Goal: Information Seeking & Learning: Learn about a topic

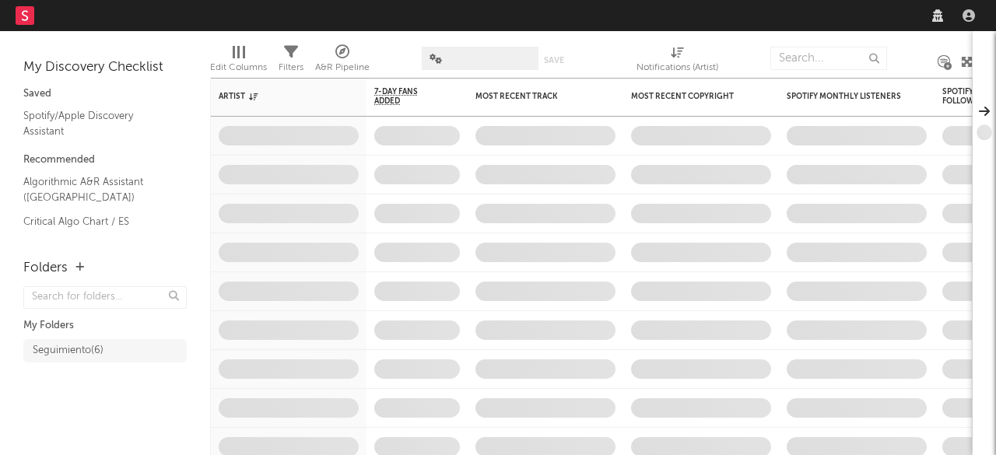
select select "recorded_music"
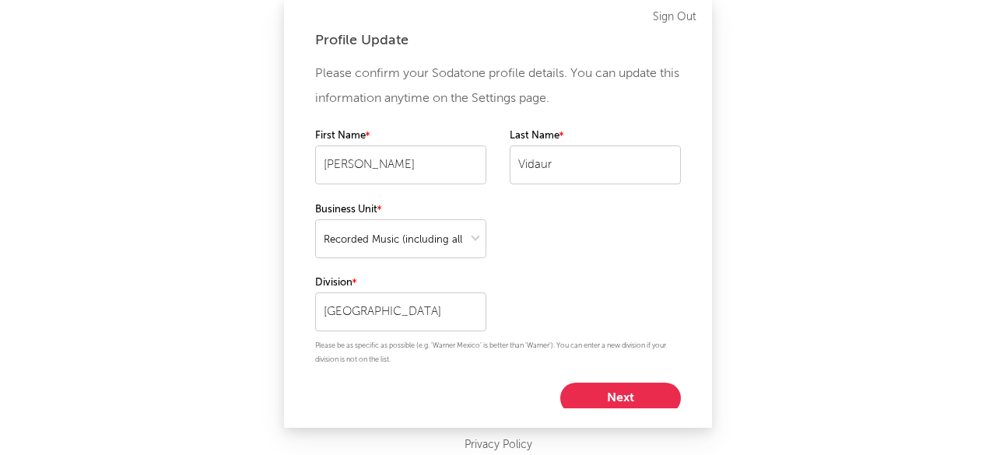
scroll to position [5, 0]
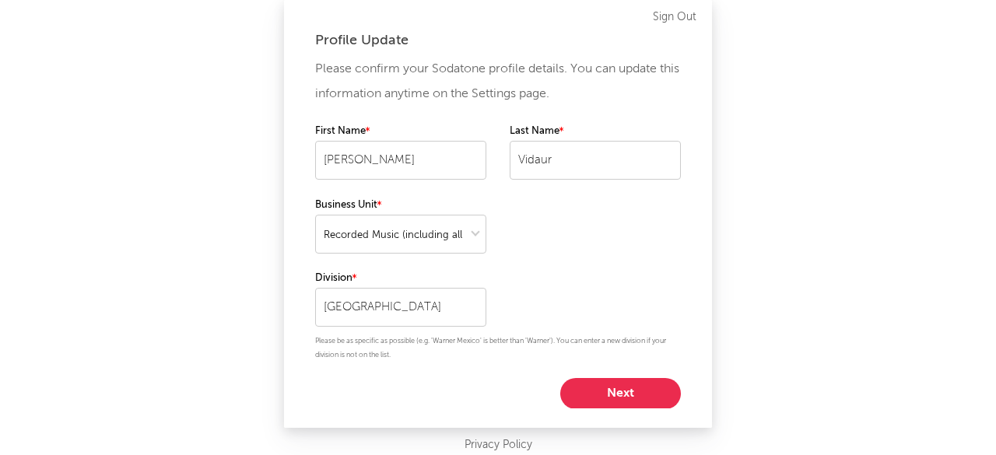
click at [610, 396] on button "Next" at bounding box center [620, 393] width 121 height 31
select select "marketing"
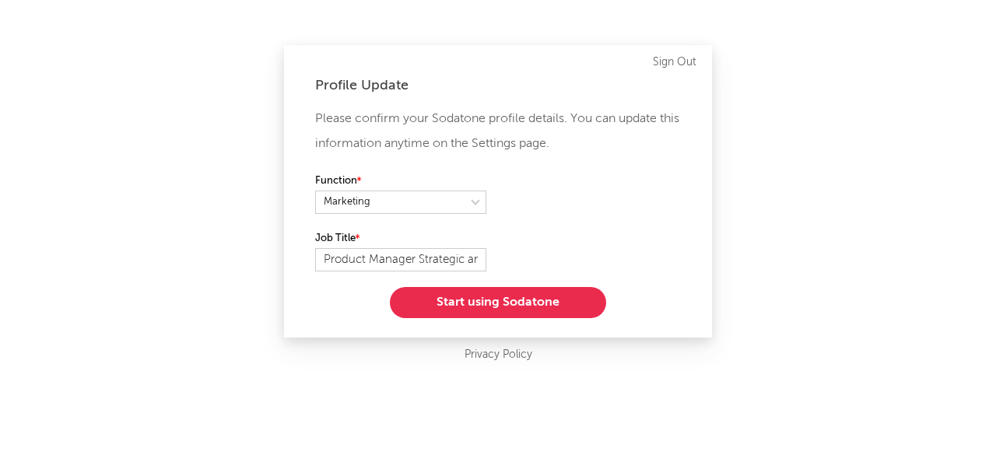
click at [451, 299] on button "Start using Sodatone" at bounding box center [498, 302] width 216 height 31
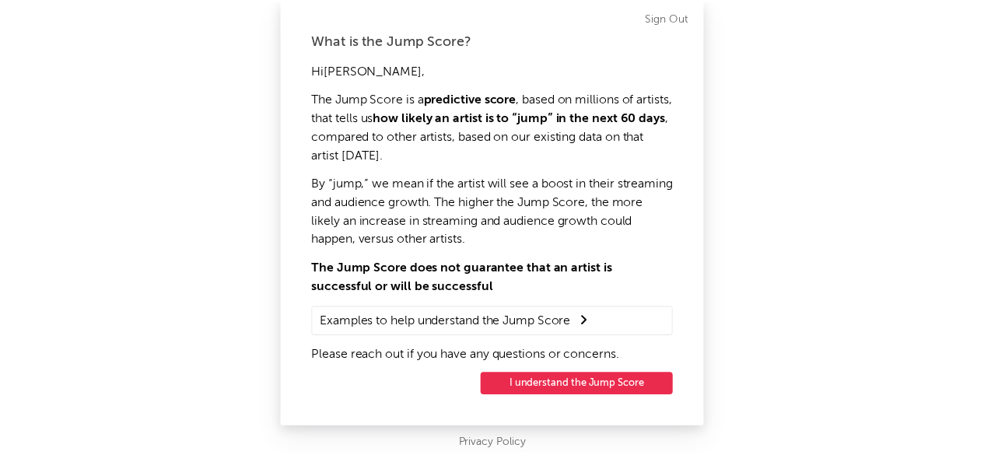
scroll to position [2, 0]
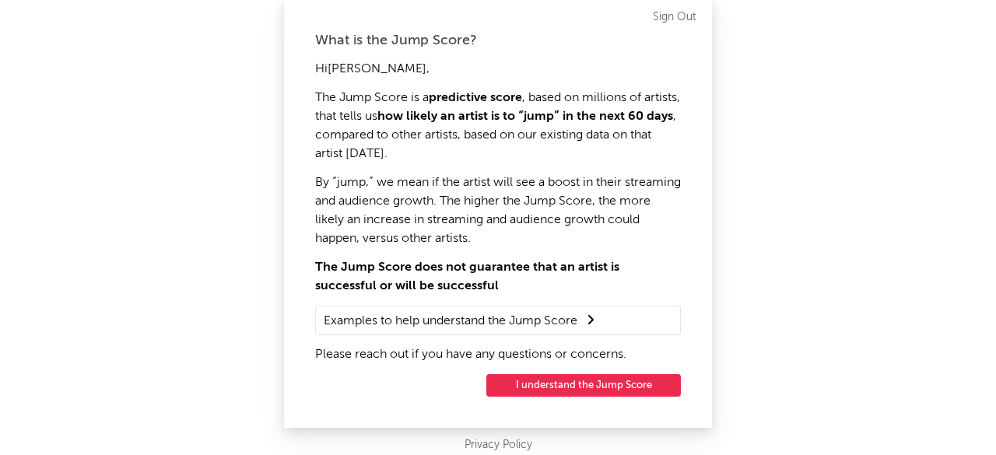
click at [582, 386] on button "I understand the Jump Score" at bounding box center [583, 385] width 195 height 23
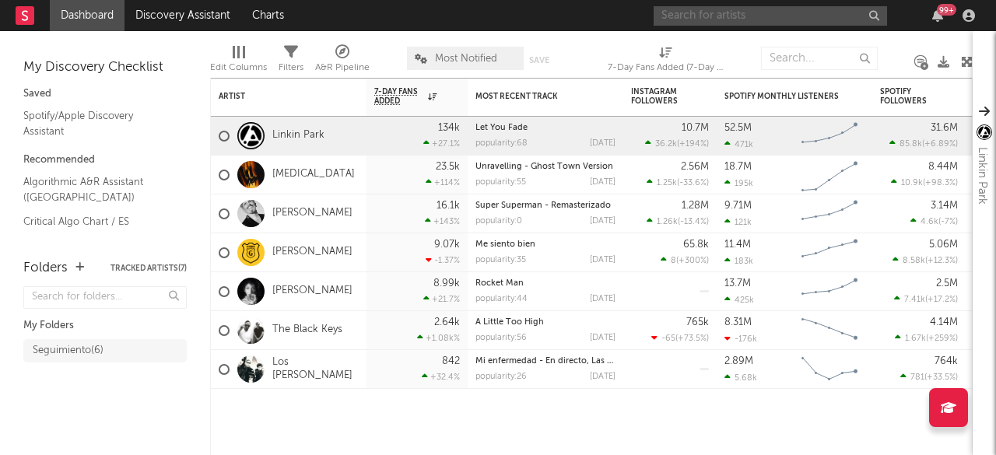
click at [767, 13] on input "text" at bounding box center [770, 15] width 233 height 19
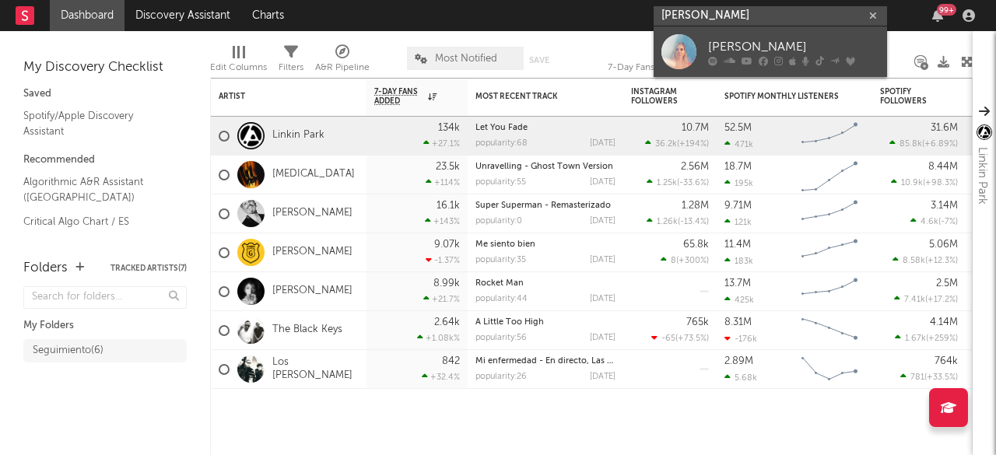
type input "[PERSON_NAME]"
click at [727, 44] on div "[PERSON_NAME]" at bounding box center [793, 46] width 171 height 19
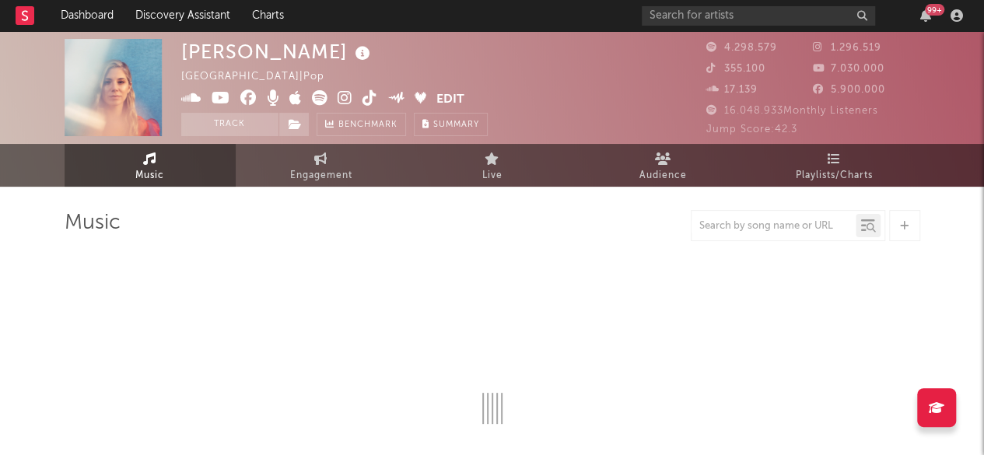
select select "6m"
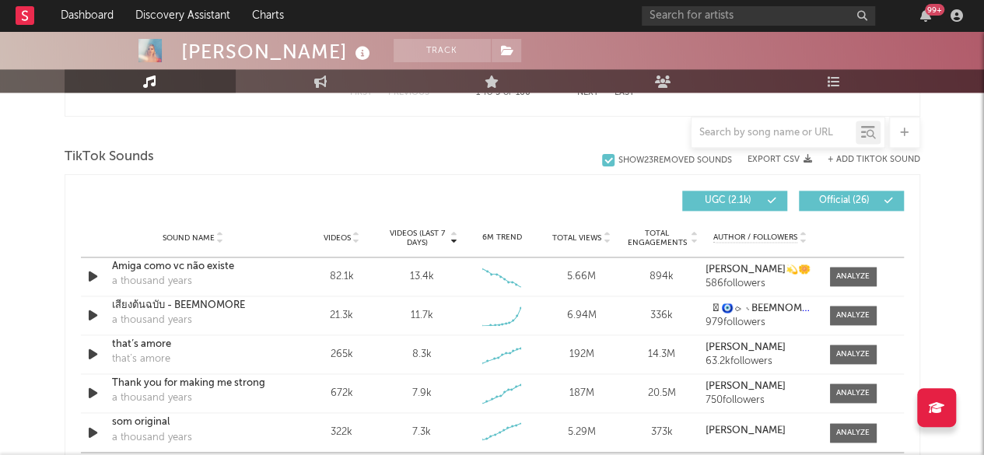
scroll to position [1089, 0]
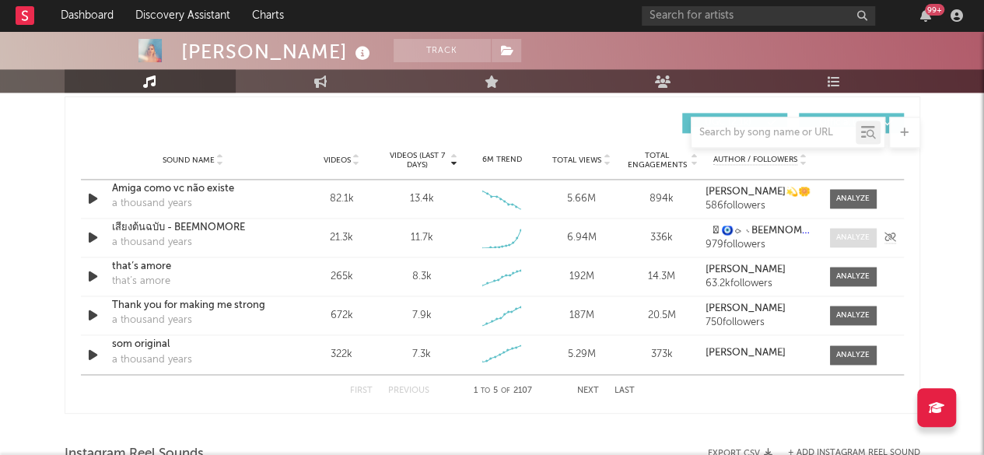
click at [861, 236] on div at bounding box center [853, 238] width 33 height 12
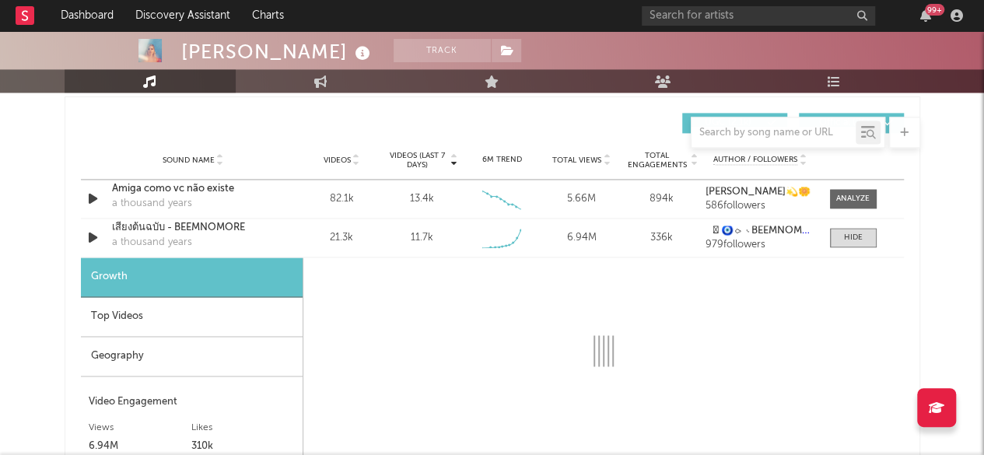
select select "1w"
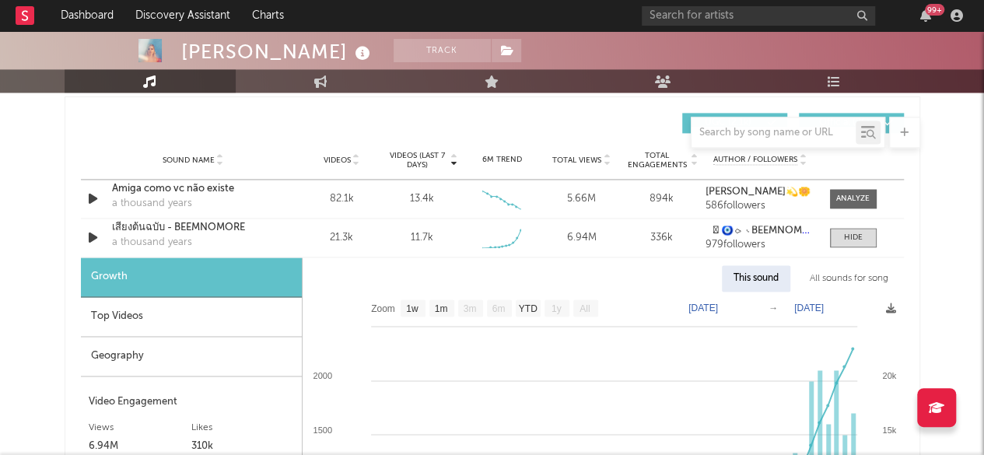
click at [107, 353] on div "Geography" at bounding box center [191, 357] width 221 height 40
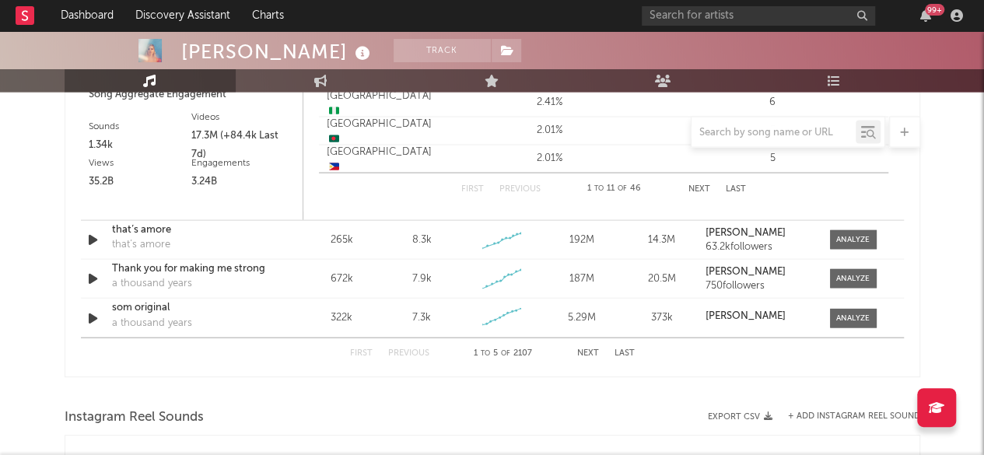
scroll to position [1556, 0]
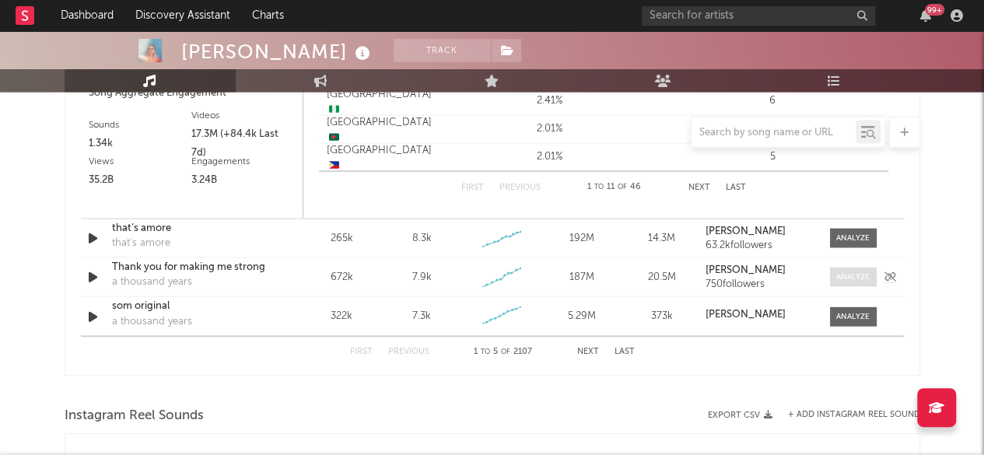
click at [854, 279] on div at bounding box center [853, 278] width 33 height 12
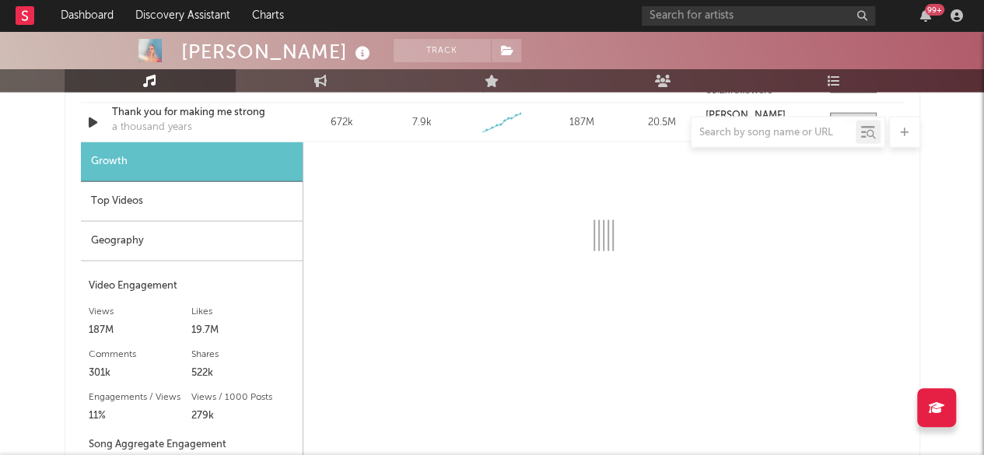
scroll to position [1712, 0]
click at [121, 243] on div "Geography" at bounding box center [192, 241] width 222 height 40
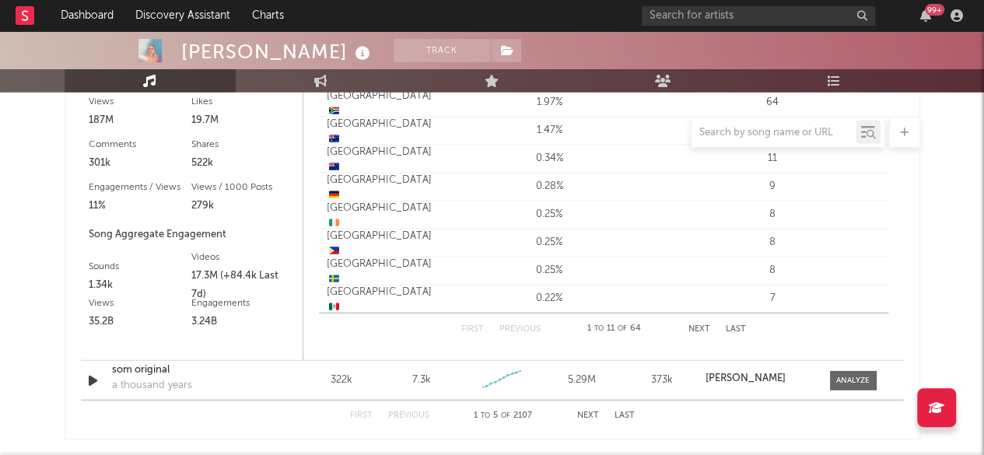
scroll to position [1945, 0]
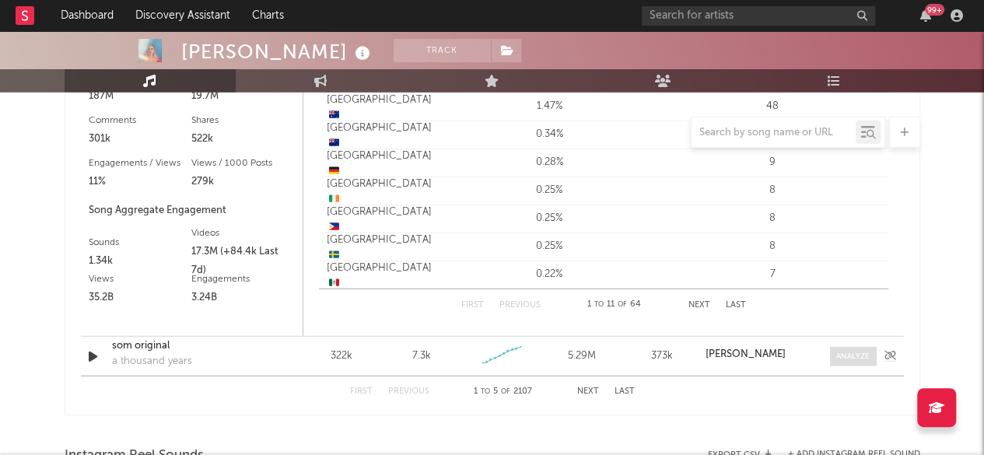
click at [859, 356] on div at bounding box center [853, 357] width 33 height 12
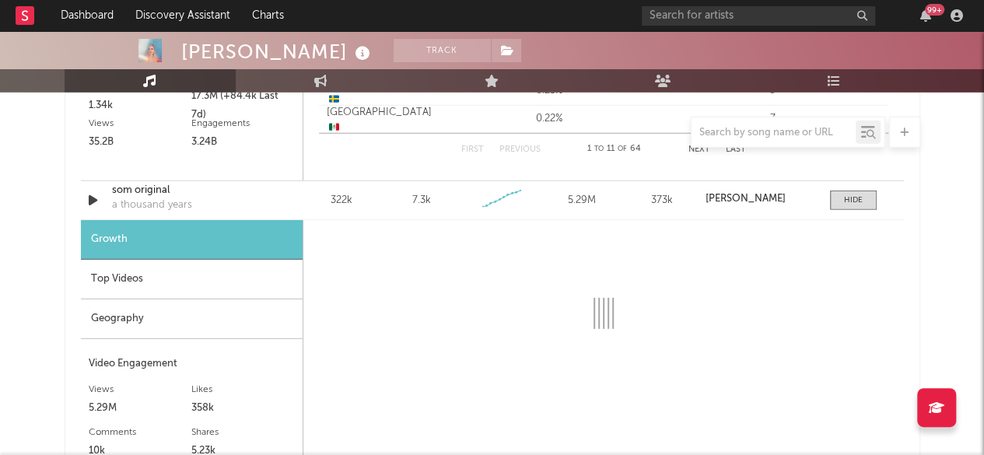
scroll to position [2179, 0]
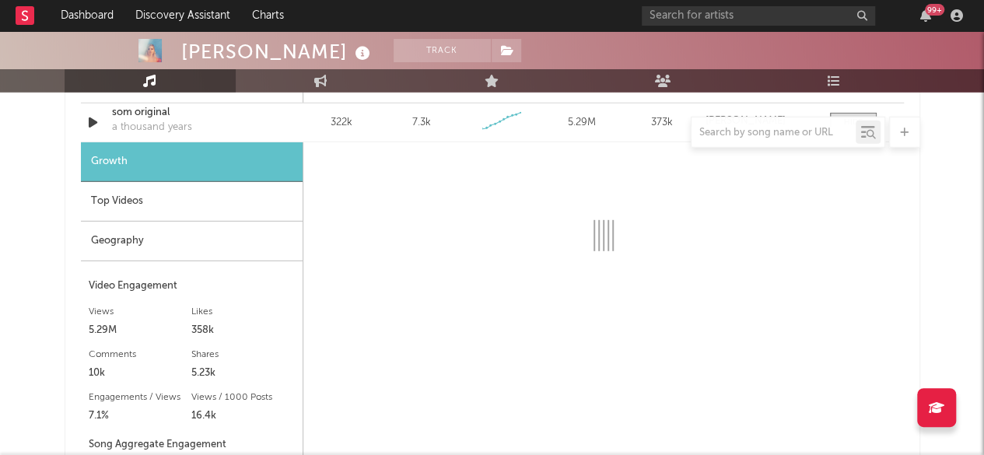
click at [123, 242] on div "Geography" at bounding box center [192, 242] width 222 height 40
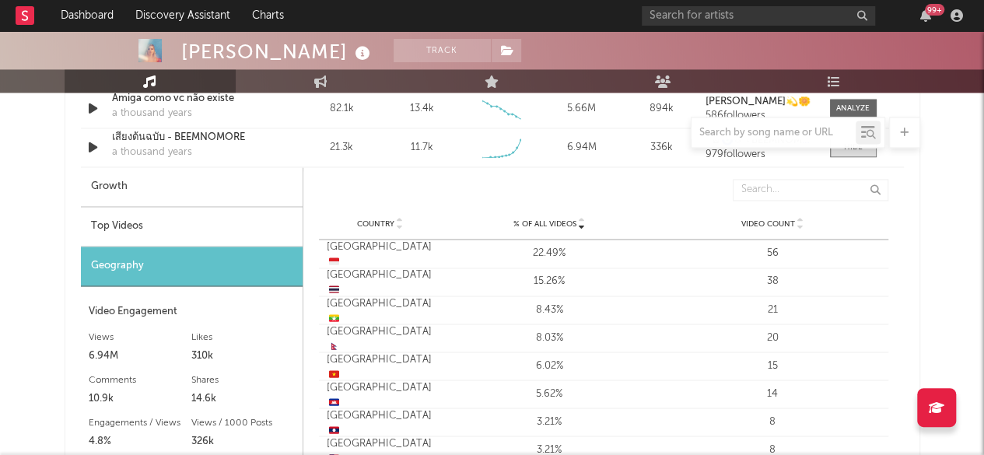
scroll to position [1089, 0]
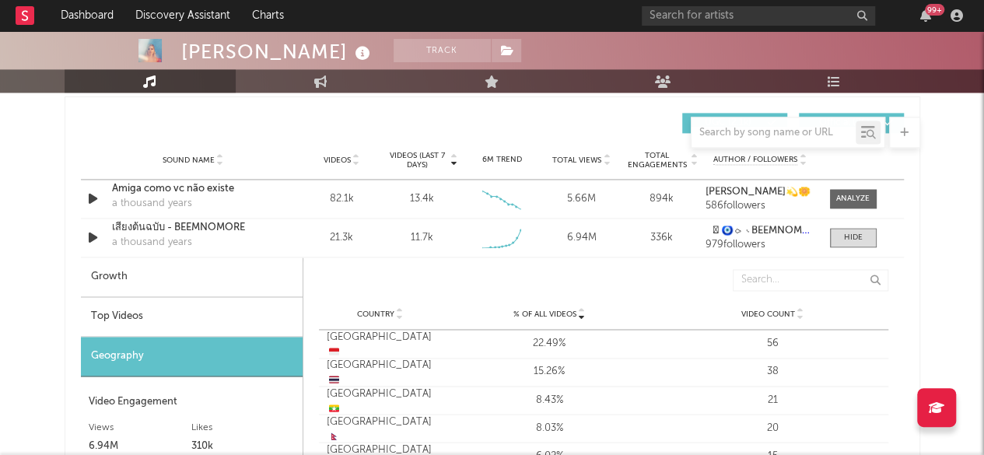
drag, startPoint x: 851, startPoint y: 192, endPoint x: 950, endPoint y: 236, distance: 108.0
click at [851, 193] on div at bounding box center [853, 199] width 33 height 12
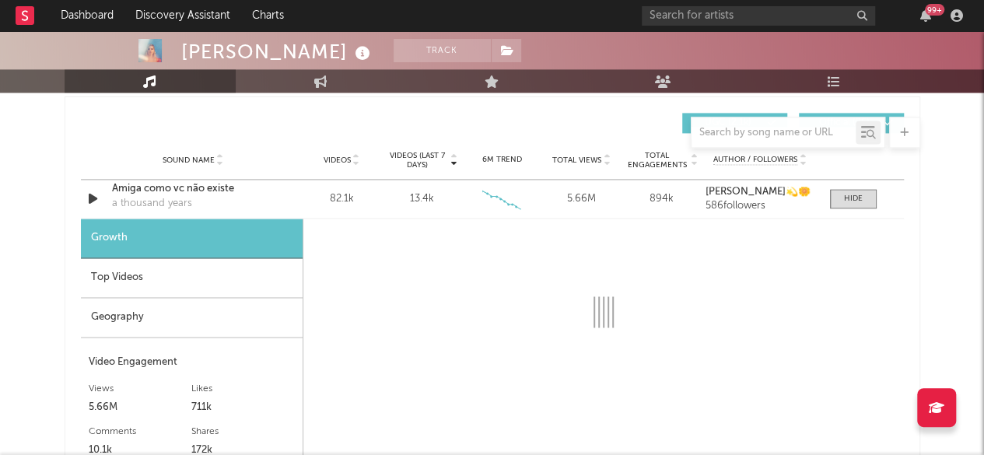
click at [120, 320] on div "Geography" at bounding box center [192, 318] width 222 height 40
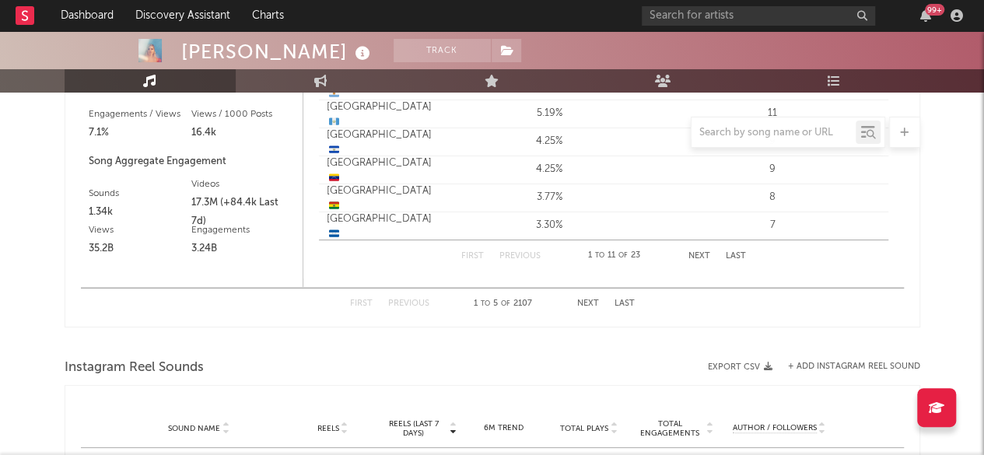
scroll to position [2879, 0]
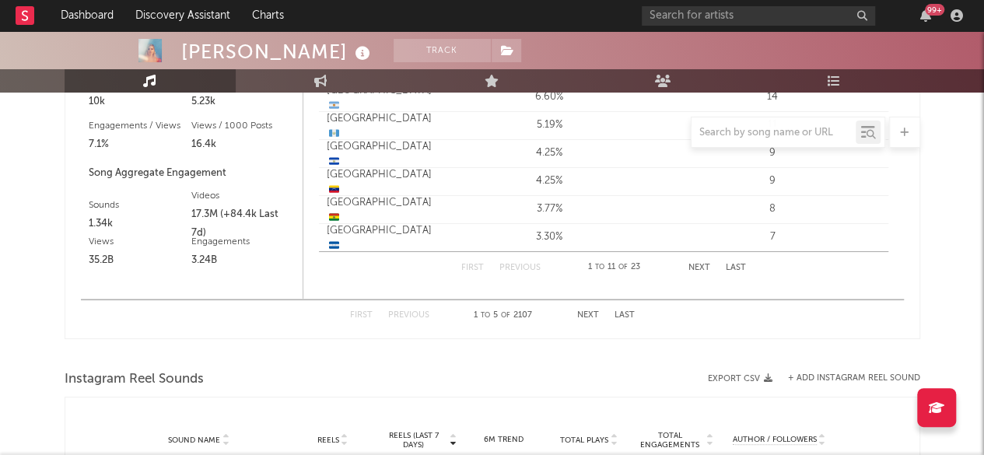
click at [590, 312] on button "Next" at bounding box center [588, 315] width 22 height 9
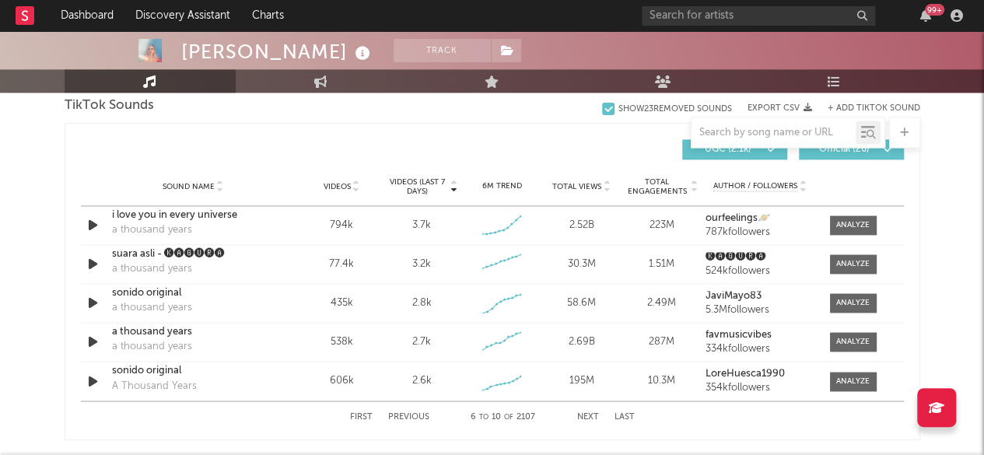
scroll to position [989, 0]
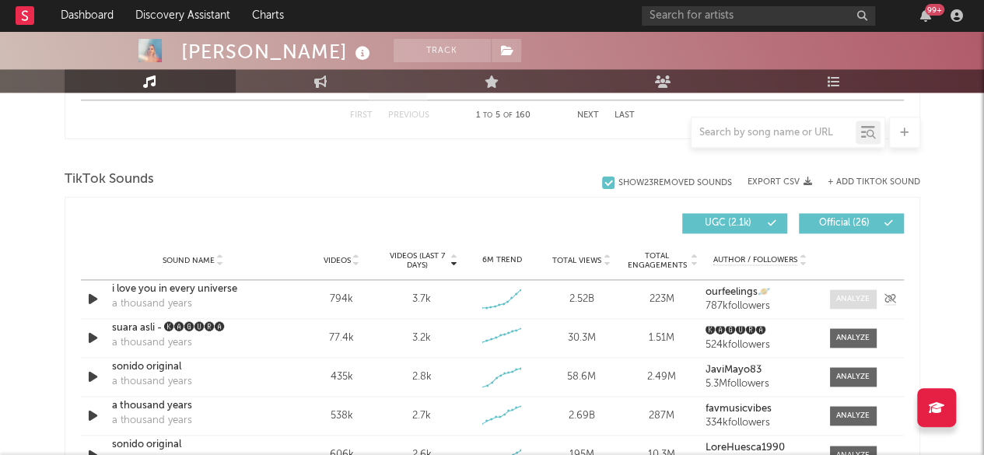
click at [854, 295] on div at bounding box center [853, 299] width 33 height 12
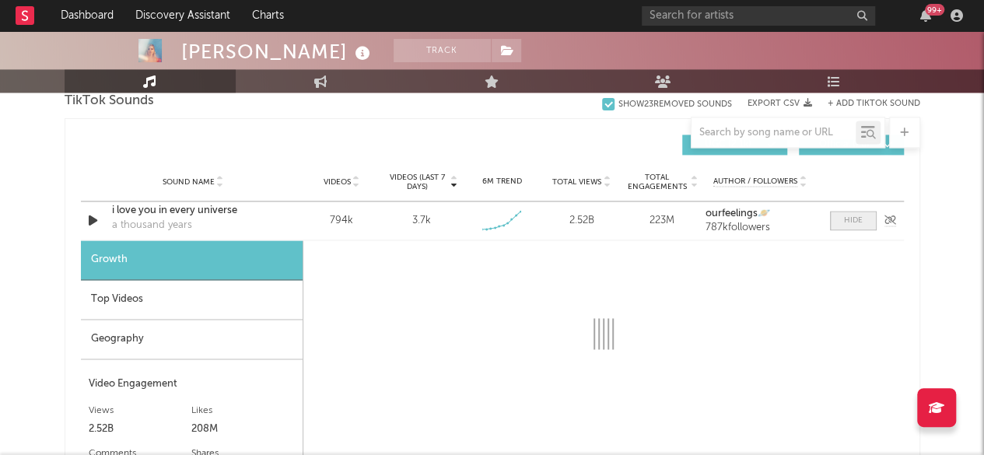
scroll to position [1145, 0]
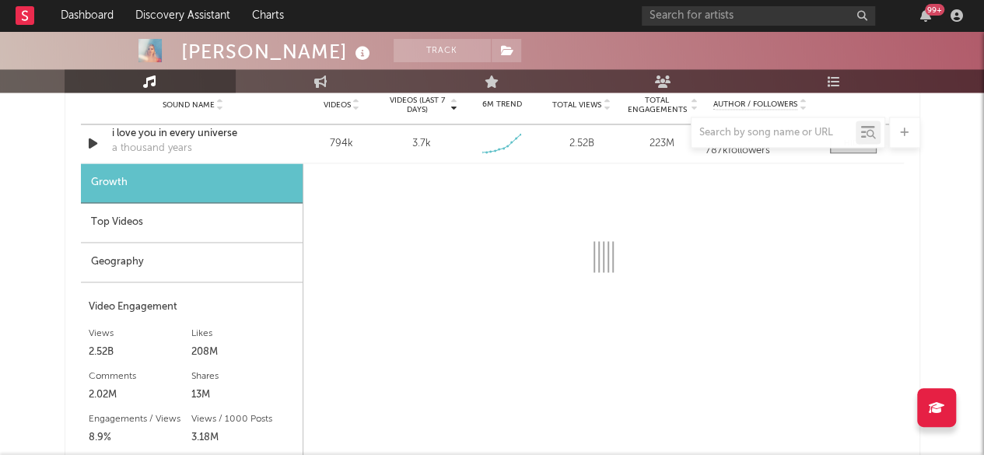
select select "6m"
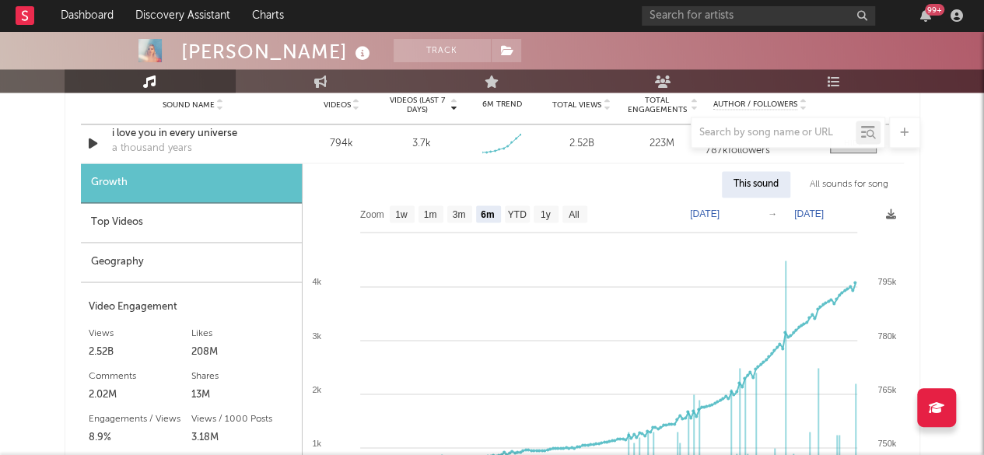
click at [127, 259] on div "Geography" at bounding box center [191, 263] width 221 height 40
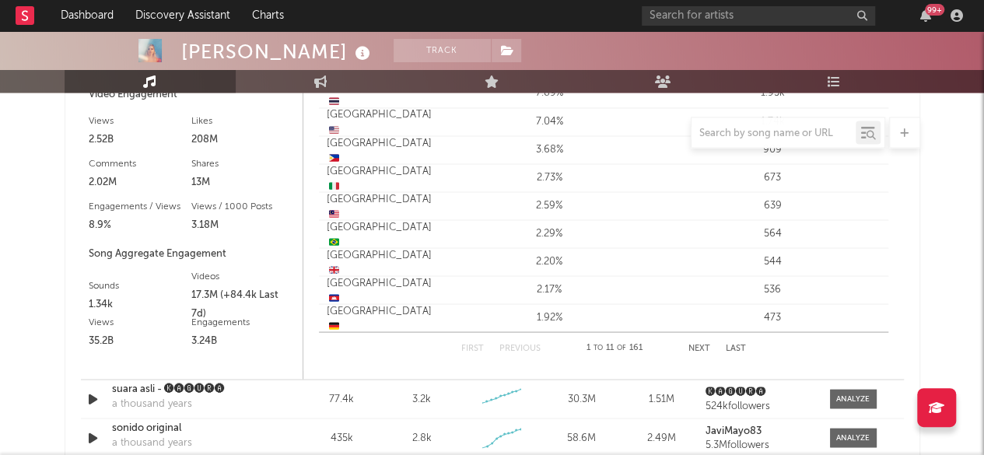
scroll to position [1456, 0]
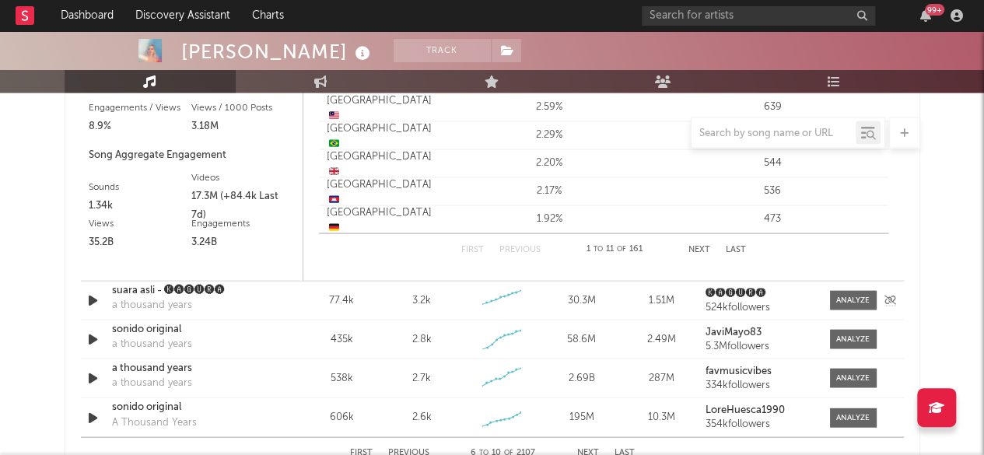
click at [826, 300] on div at bounding box center [850, 299] width 54 height 19
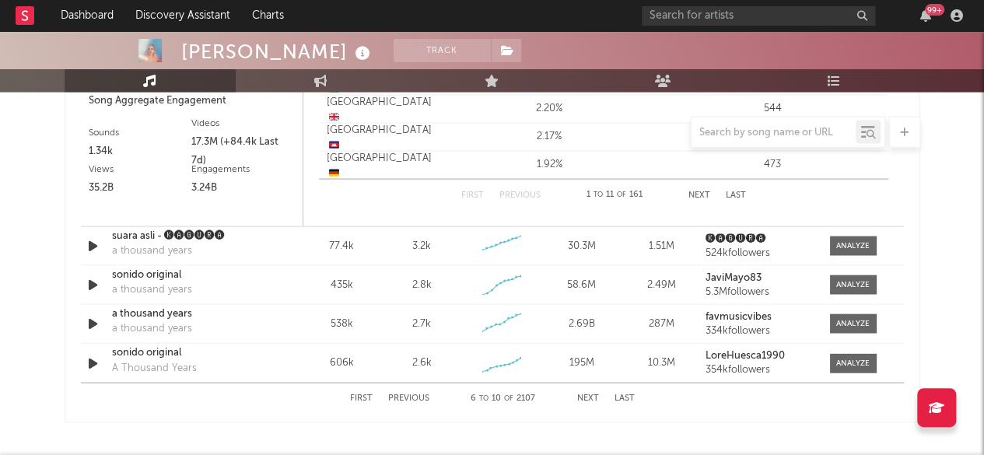
scroll to position [1534, 0]
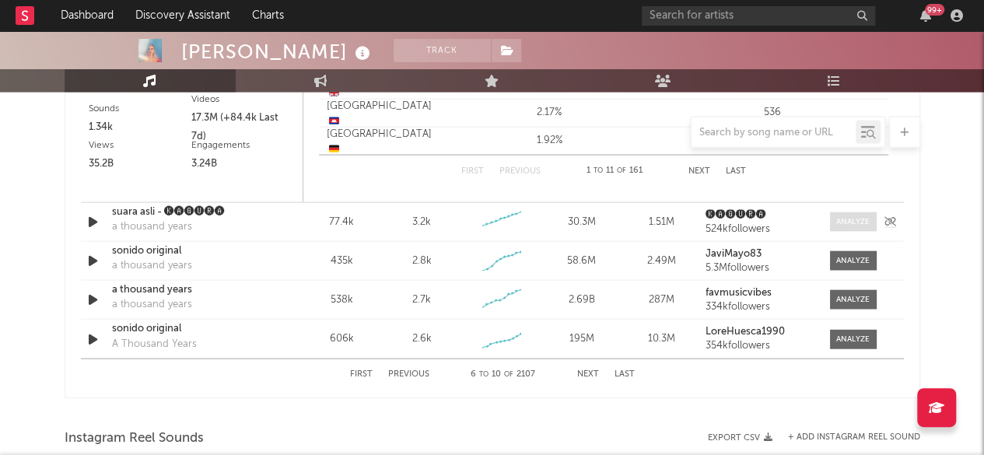
click at [837, 220] on div at bounding box center [853, 222] width 33 height 12
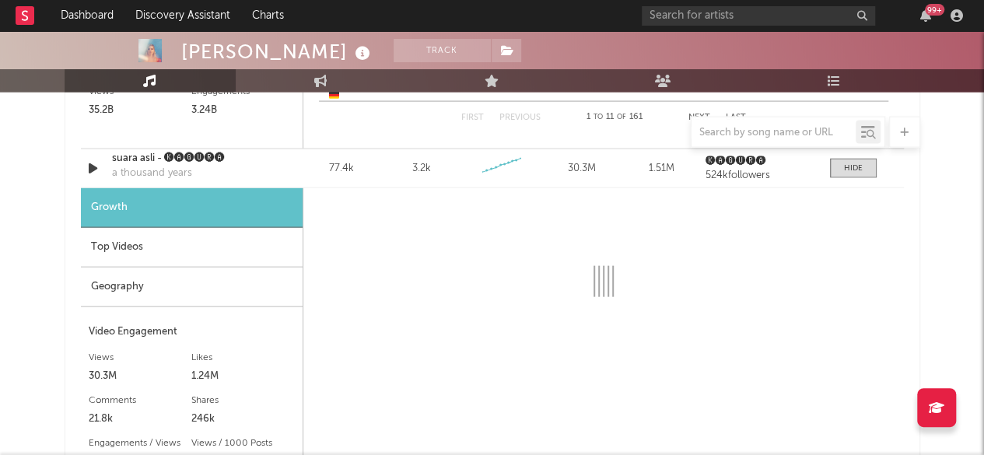
scroll to position [1612, 0]
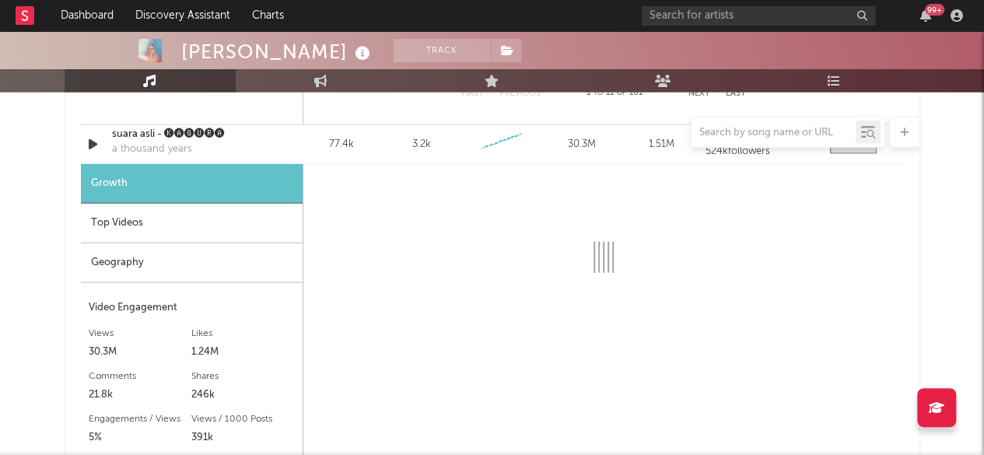
click at [135, 259] on div "Geography" at bounding box center [192, 264] width 222 height 40
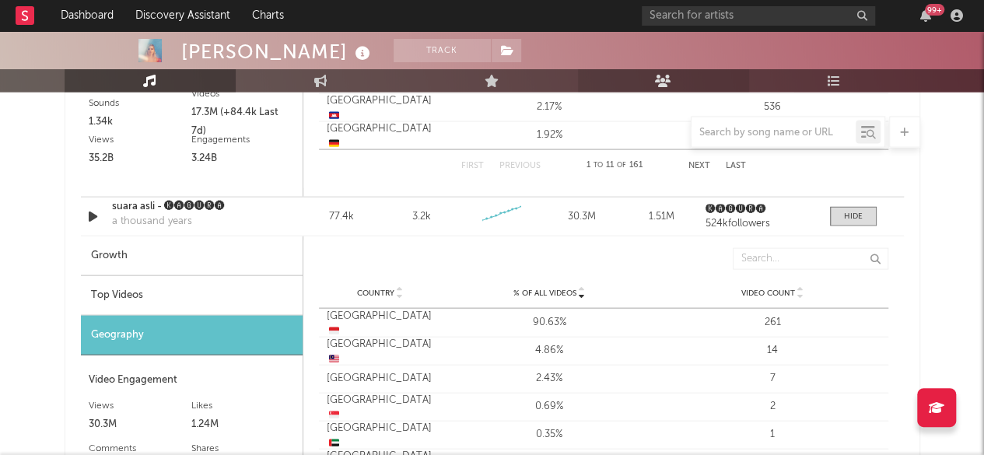
scroll to position [1534, 0]
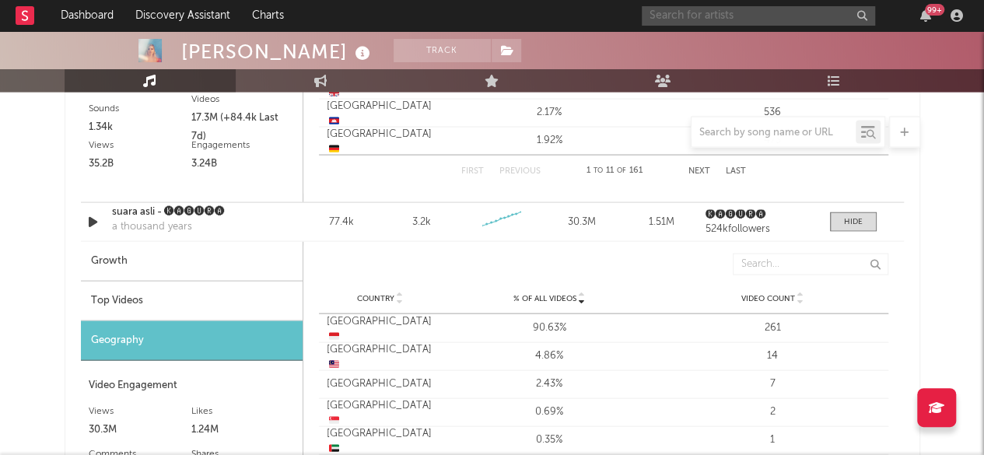
click at [693, 19] on input "text" at bounding box center [758, 15] width 233 height 19
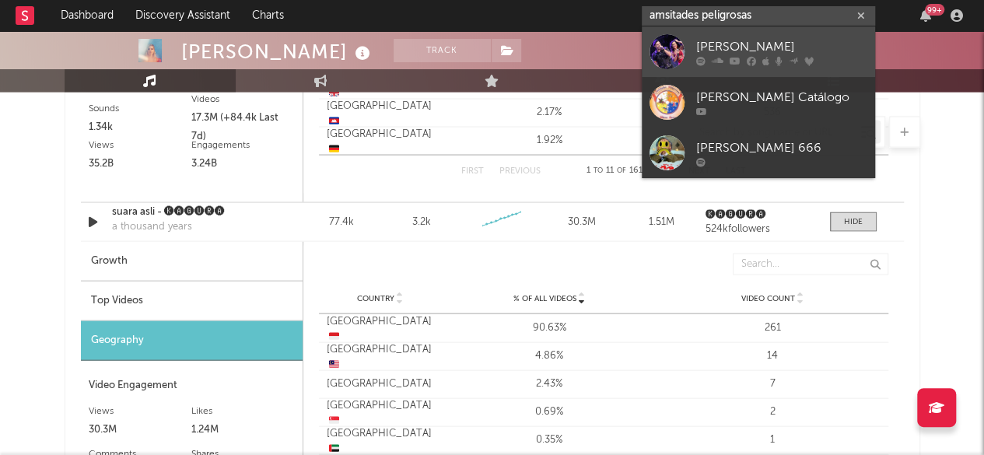
type input "amsitades peligrosas"
click at [752, 35] on link "[PERSON_NAME]" at bounding box center [758, 51] width 233 height 51
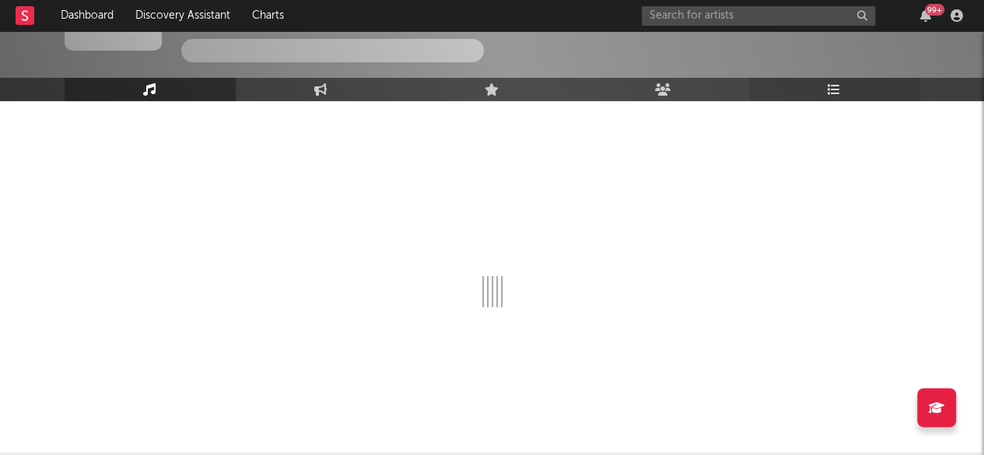
scroll to position [1534, 0]
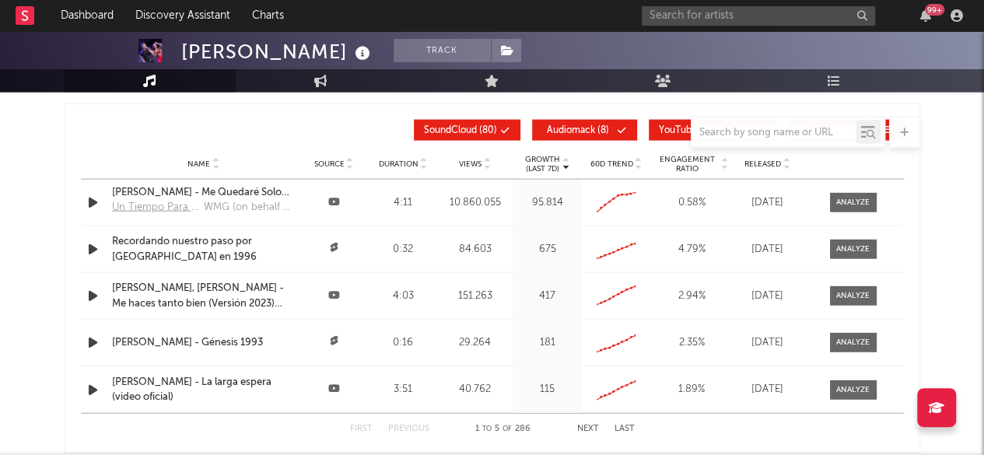
select select "6m"
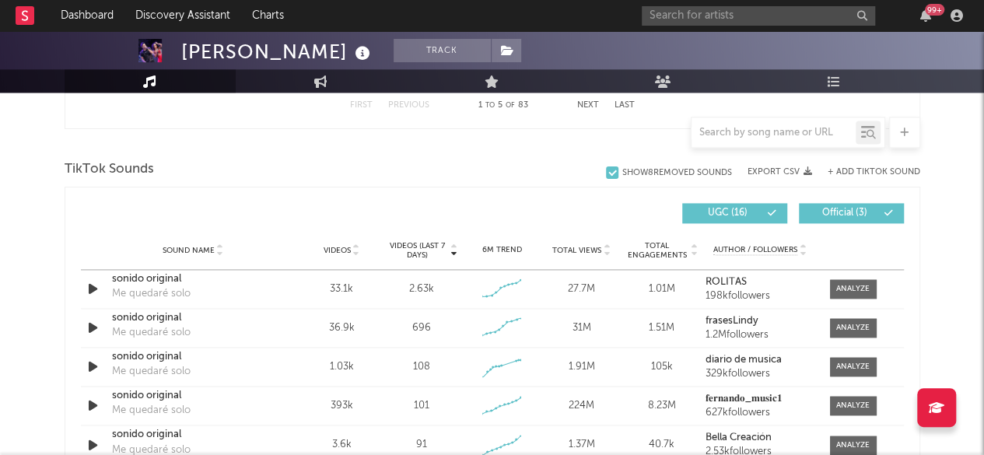
scroll to position [989, 0]
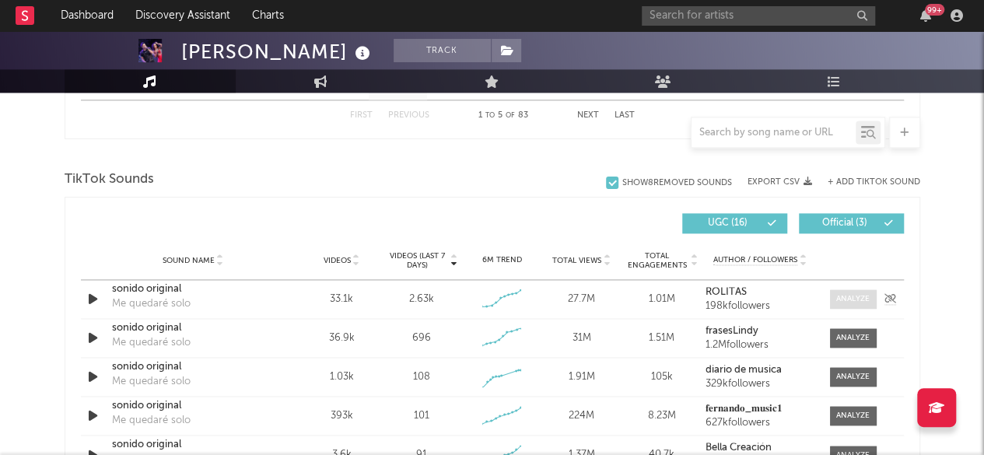
click at [853, 299] on div at bounding box center [853, 299] width 33 height 12
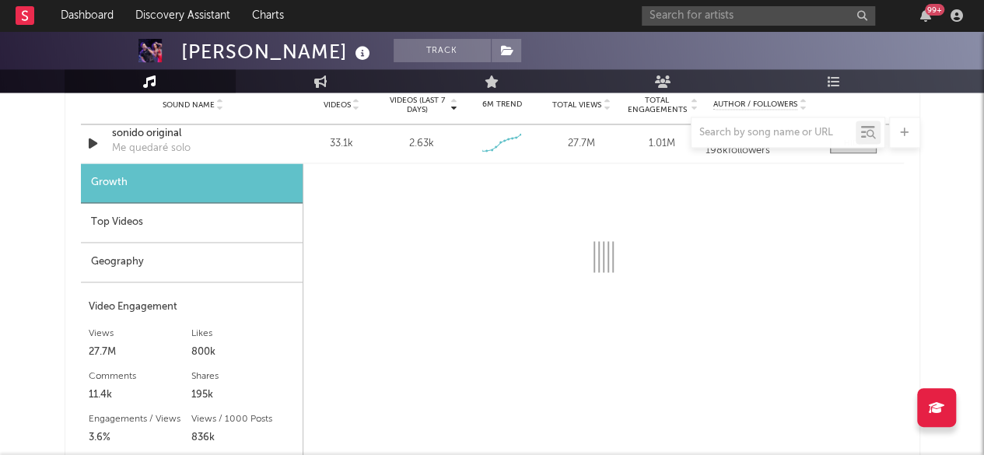
scroll to position [1223, 0]
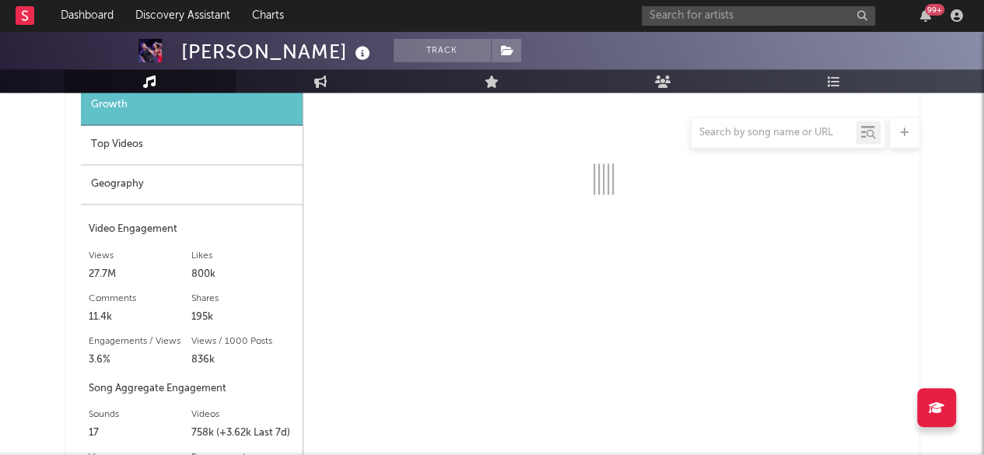
click at [133, 188] on div "Geography" at bounding box center [192, 185] width 222 height 40
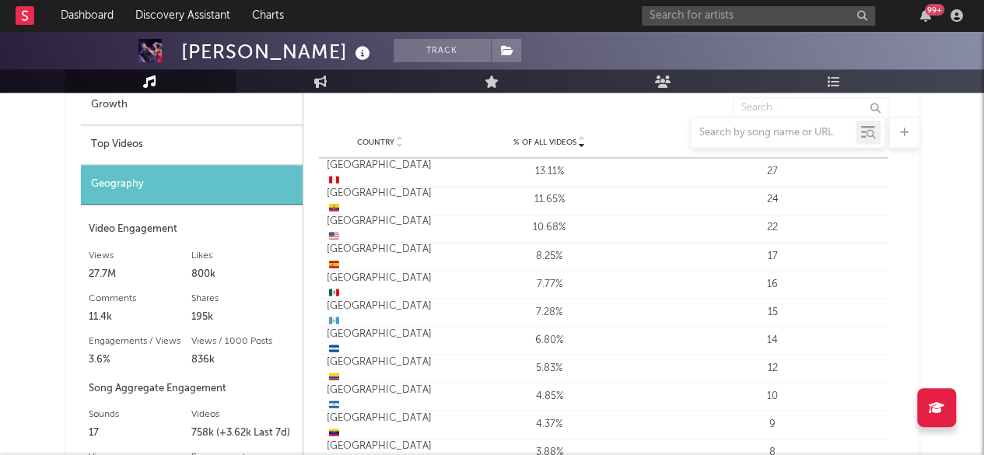
click at [109, 146] on div at bounding box center [493, 132] width 856 height 31
click at [115, 142] on div at bounding box center [493, 132] width 856 height 31
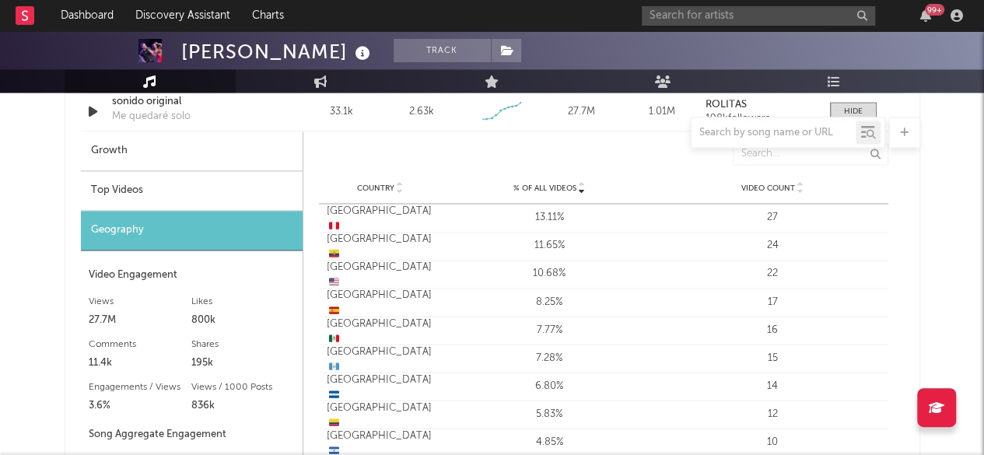
scroll to position [1145, 0]
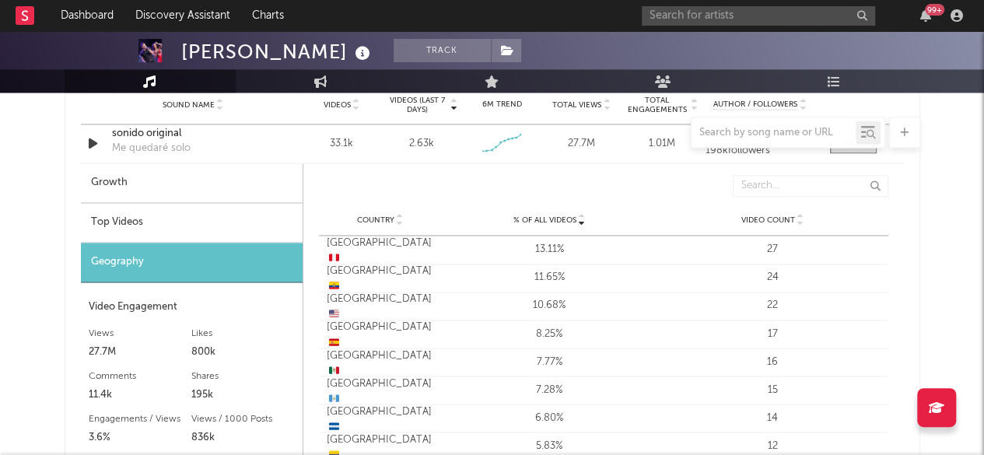
click at [145, 222] on div "Top Videos" at bounding box center [192, 223] width 222 height 40
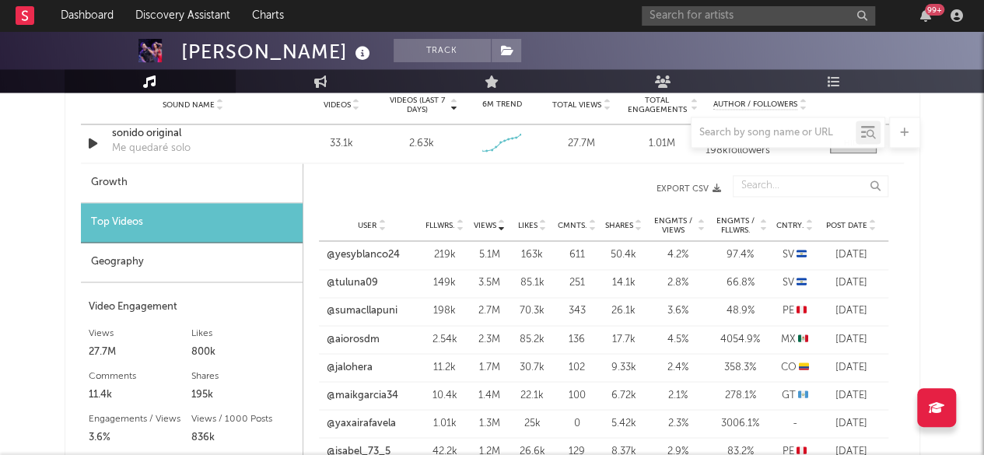
click at [809, 219] on icon at bounding box center [810, 222] width 8 height 6
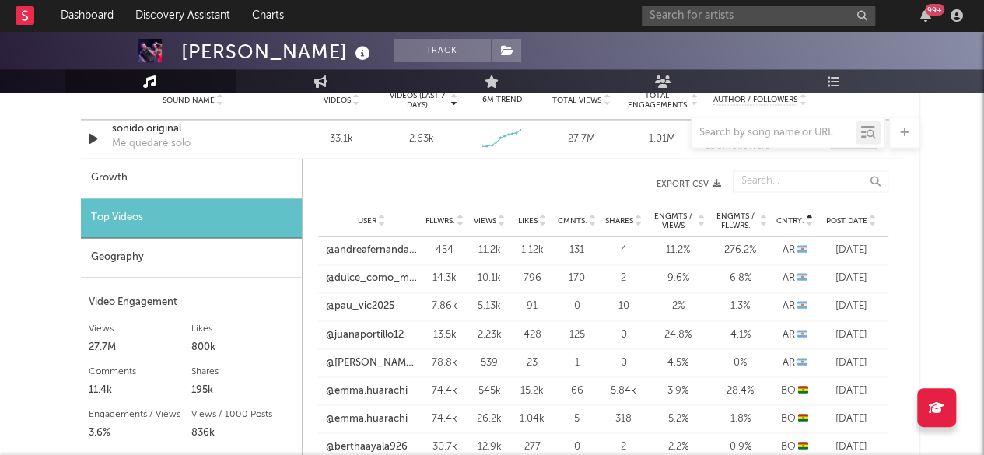
scroll to position [1300, 0]
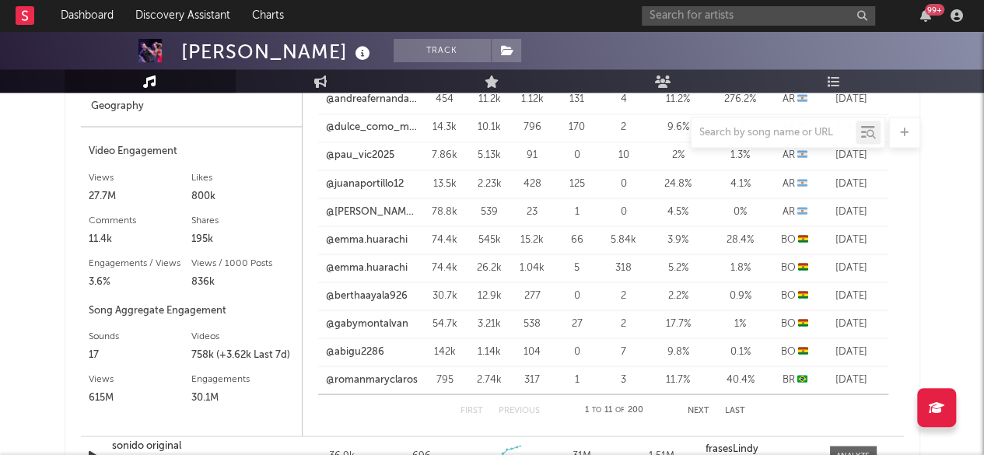
click at [692, 409] on button "Next" at bounding box center [699, 410] width 22 height 9
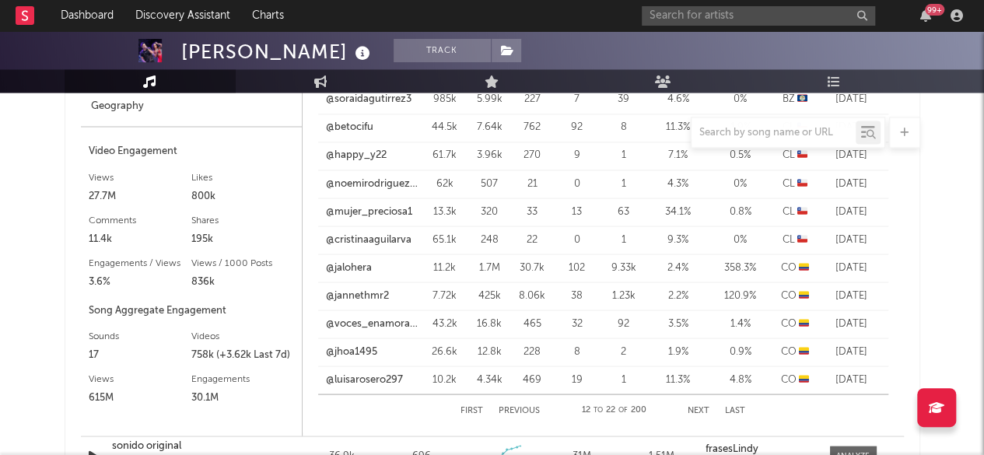
click at [692, 409] on button "Next" at bounding box center [699, 410] width 22 height 9
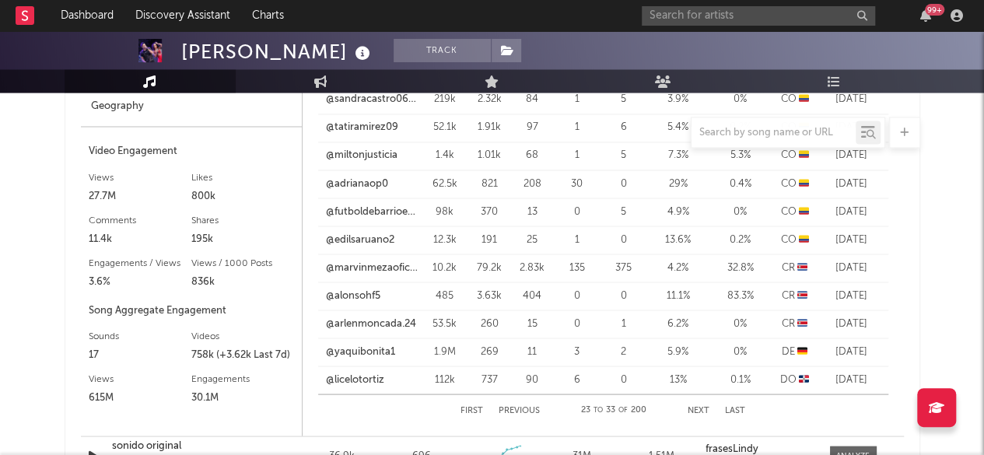
click at [692, 409] on button "Next" at bounding box center [699, 410] width 22 height 9
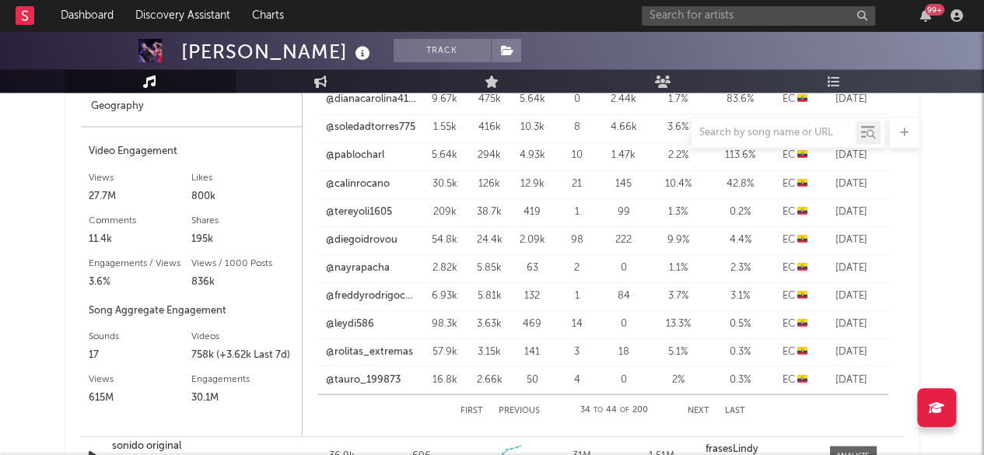
click at [692, 409] on button "Next" at bounding box center [699, 410] width 22 height 9
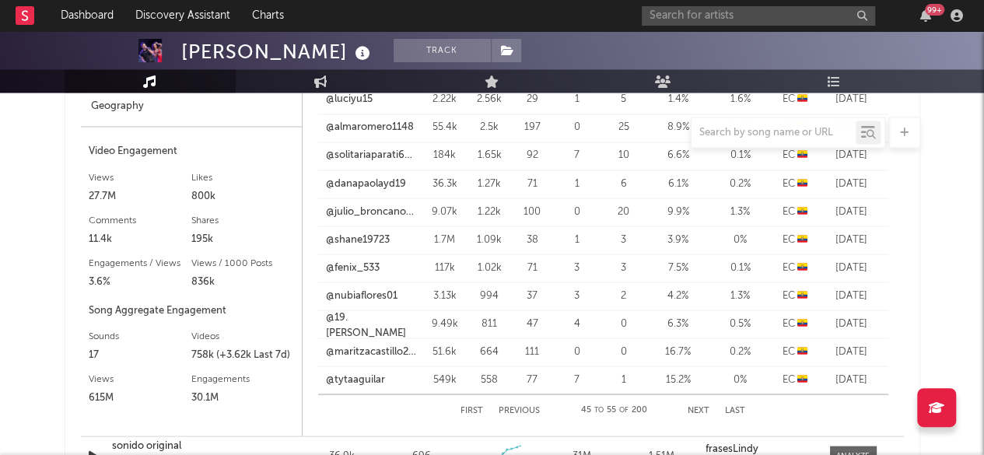
click at [692, 409] on button "Next" at bounding box center [699, 410] width 22 height 9
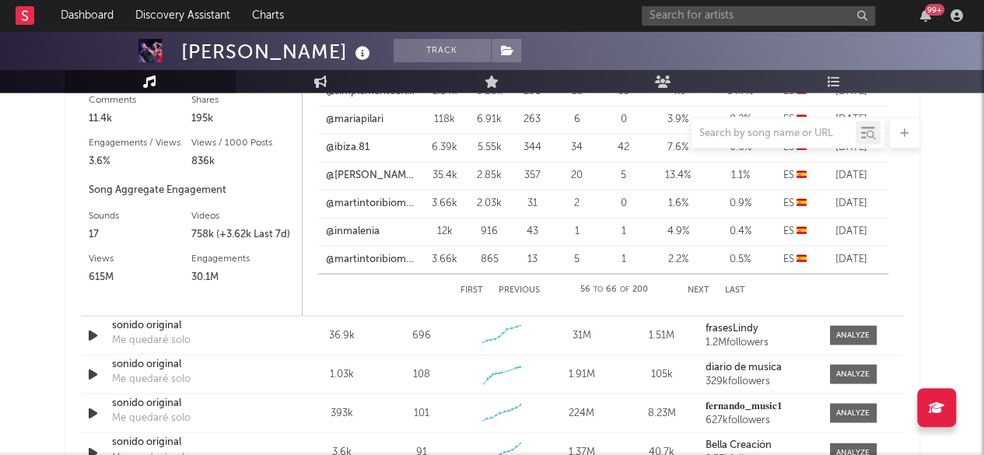
scroll to position [1456, 0]
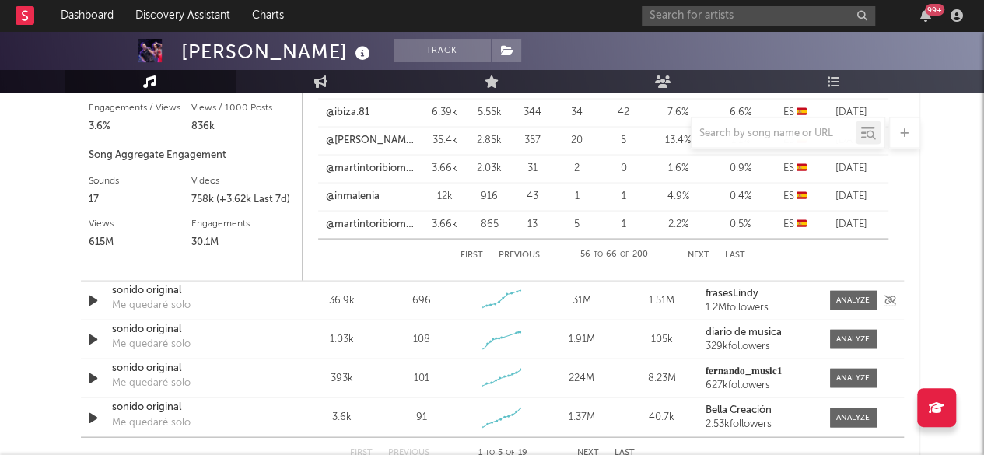
drag, startPoint x: 842, startPoint y: 292, endPoint x: 852, endPoint y: 279, distance: 16.0
click at [842, 292] on span at bounding box center [853, 299] width 47 height 19
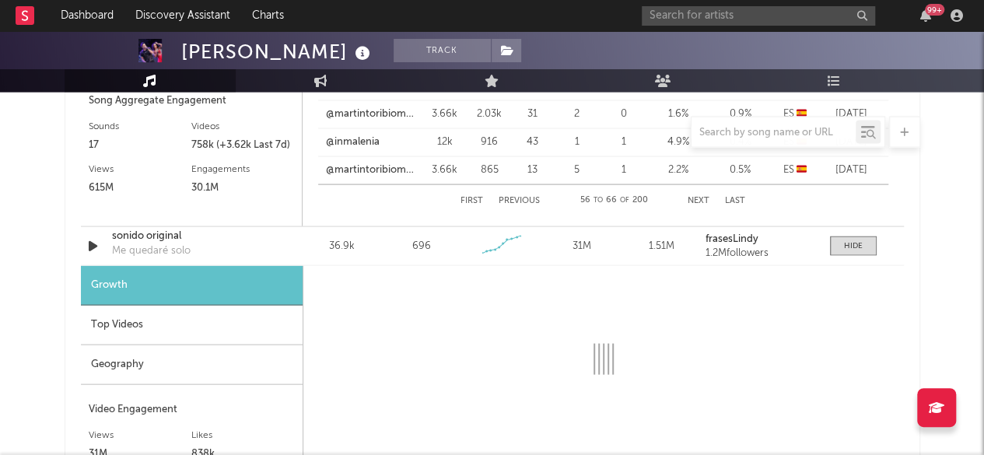
scroll to position [1534, 0]
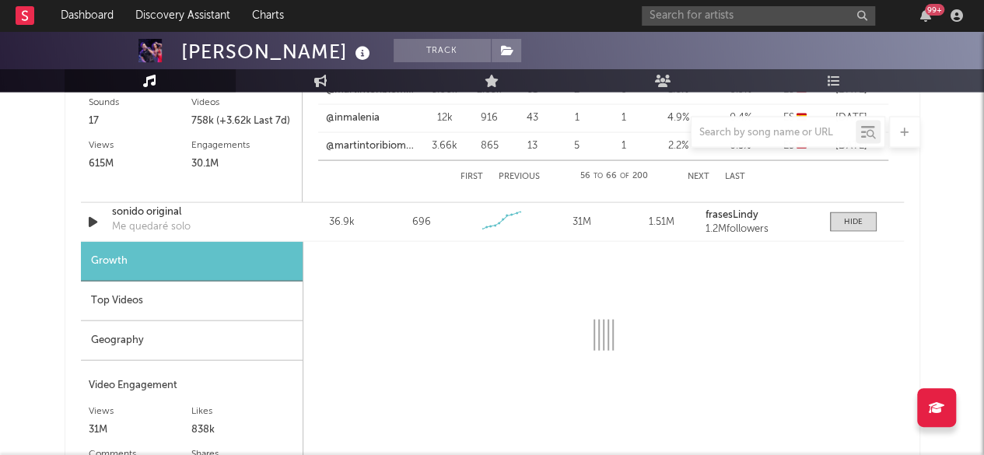
click at [114, 298] on div "Top Videos" at bounding box center [192, 302] width 222 height 40
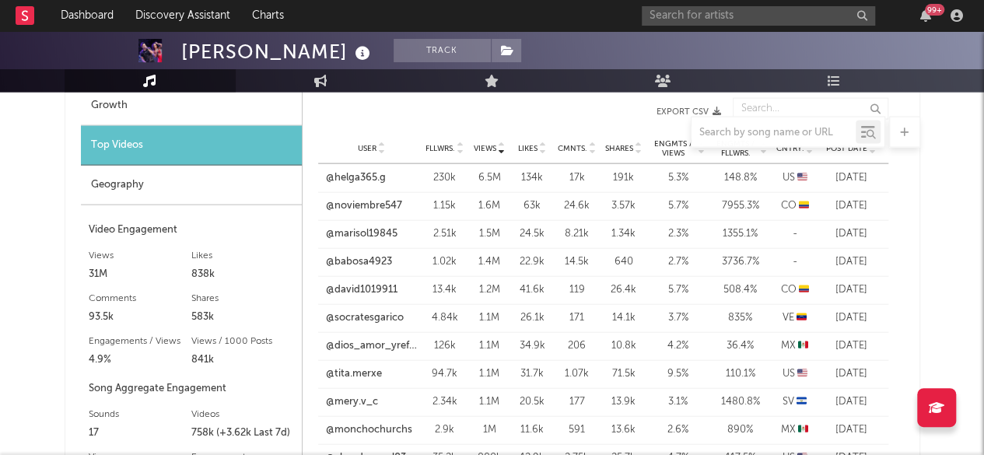
scroll to position [1612, 0]
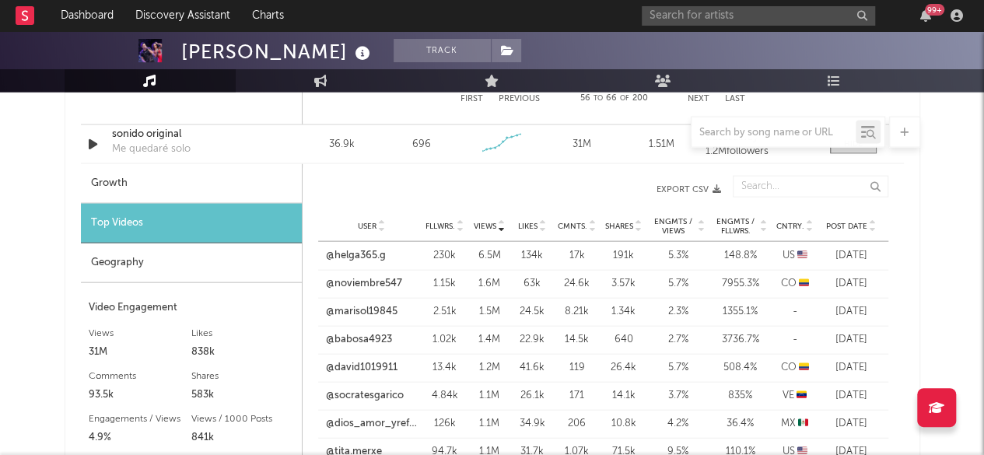
click at [809, 220] on icon at bounding box center [810, 223] width 8 height 6
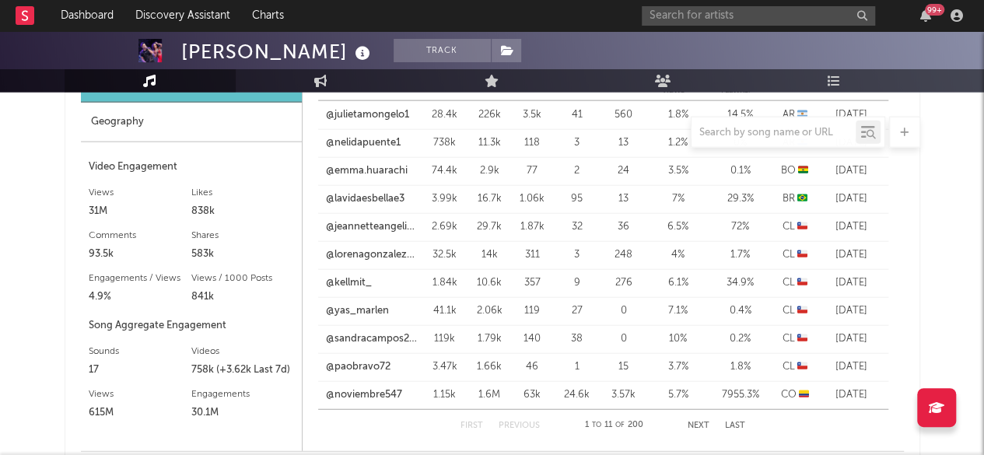
scroll to position [1767, 0]
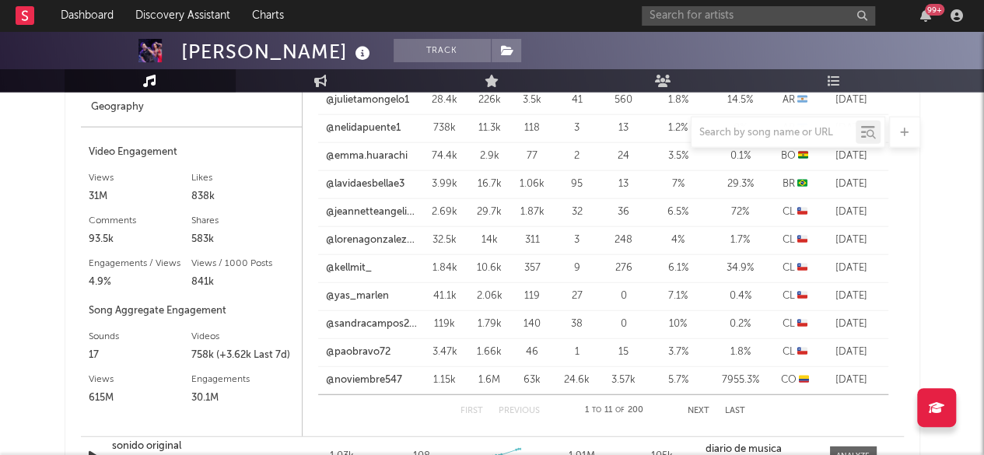
click at [703, 407] on button "Next" at bounding box center [699, 411] width 22 height 9
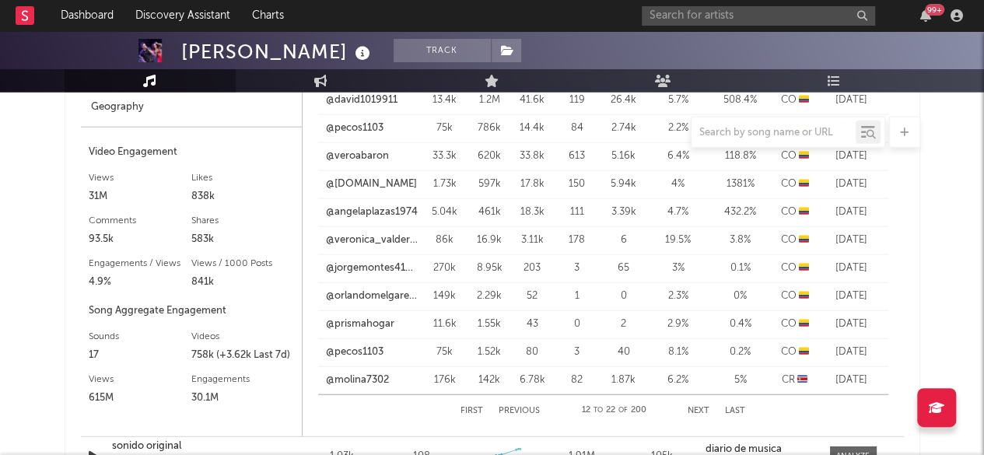
click at [703, 407] on button "Next" at bounding box center [699, 411] width 22 height 9
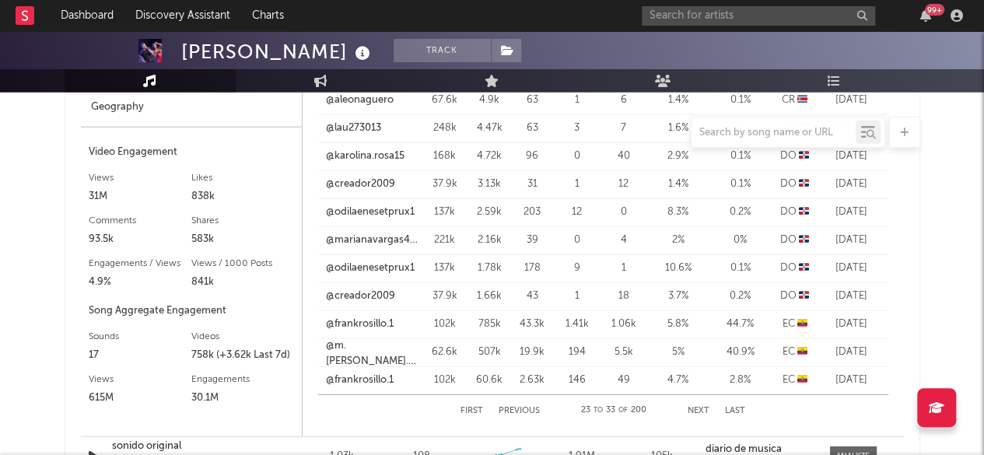
click at [703, 407] on button "Next" at bounding box center [699, 411] width 22 height 9
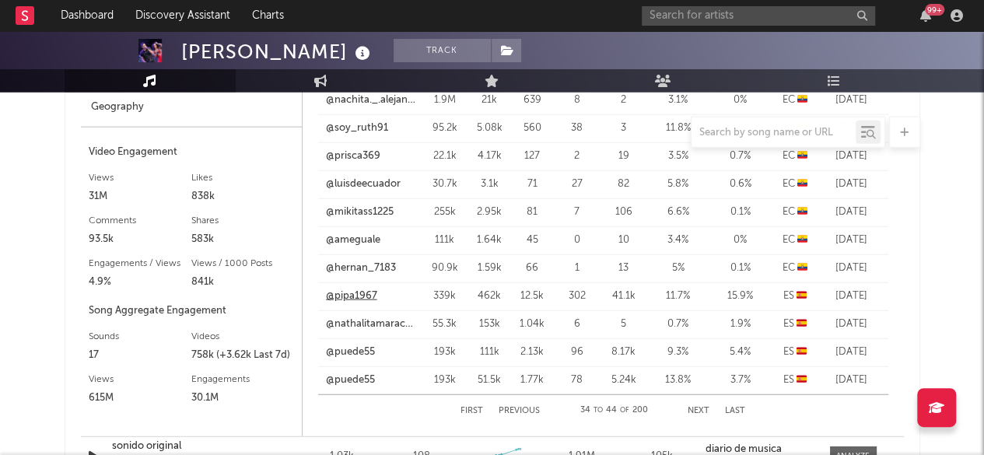
click at [356, 295] on link "@pipa1967" at bounding box center [351, 297] width 51 height 16
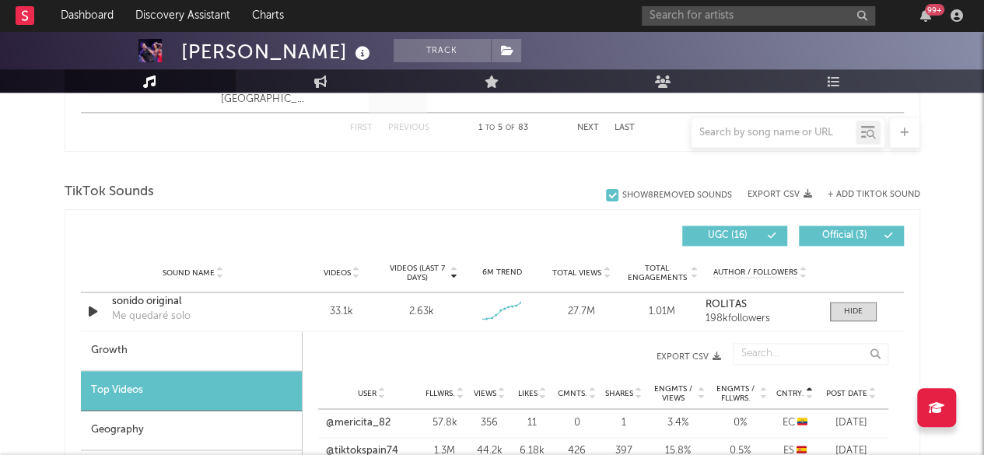
scroll to position [1067, 0]
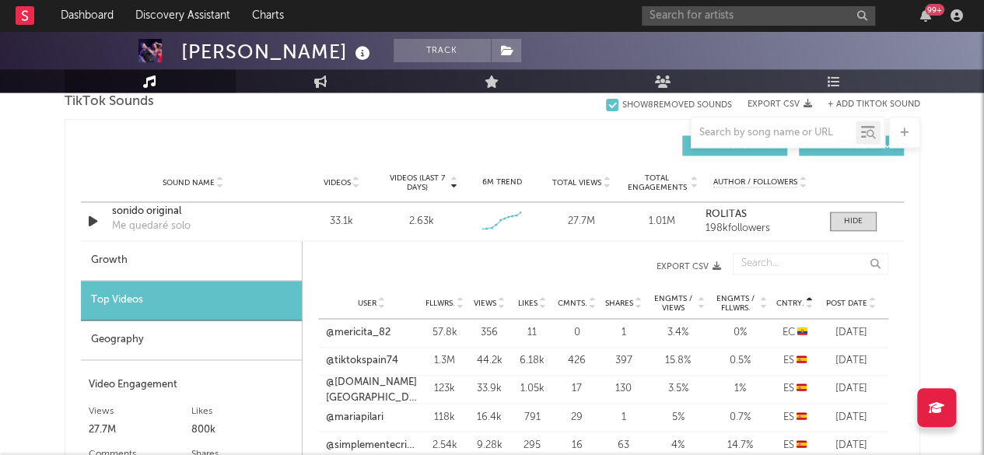
click at [129, 265] on div "Growth" at bounding box center [191, 261] width 221 height 40
select select "6m"
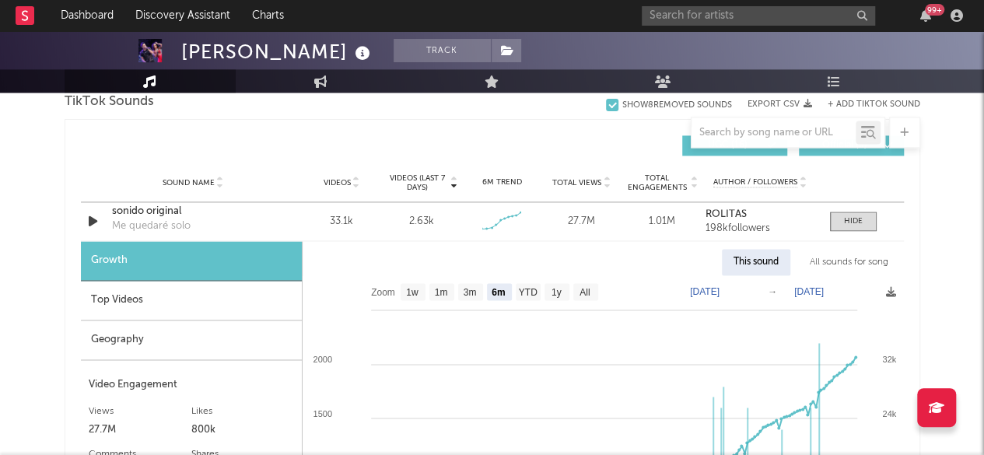
click at [137, 339] on div "Geography" at bounding box center [191, 341] width 221 height 40
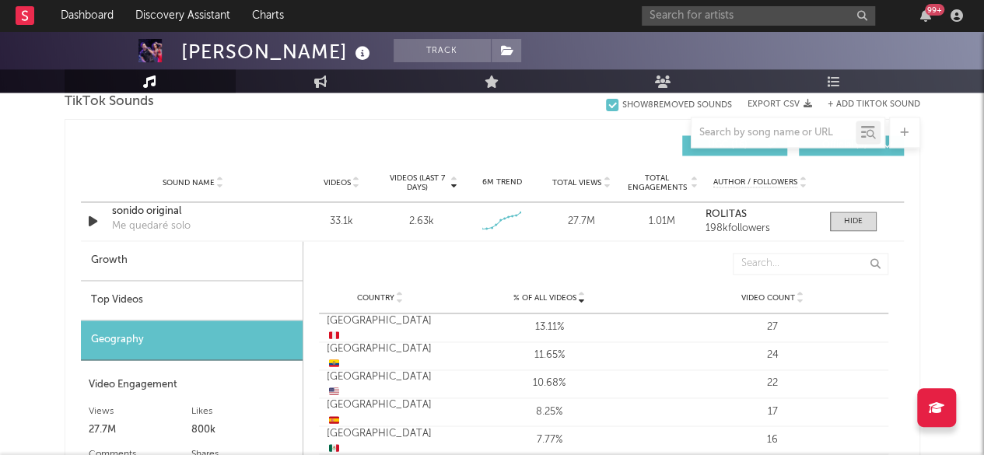
scroll to position [1145, 0]
